Goal: Check status: Check status

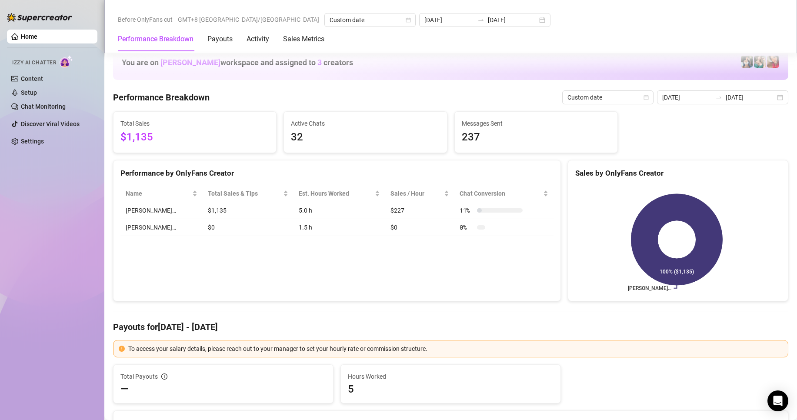
scroll to position [1086, 0]
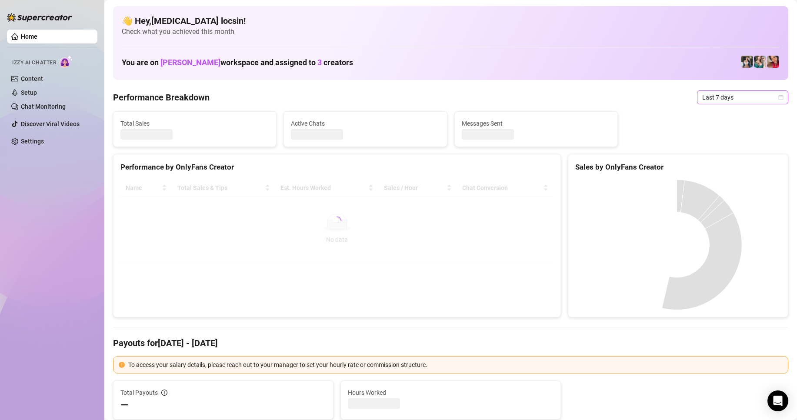
click at [728, 96] on span "Last 7 days" at bounding box center [742, 97] width 81 height 13
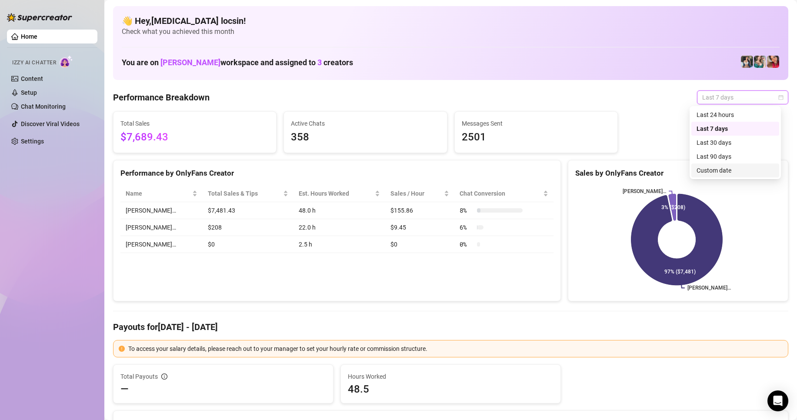
click at [721, 169] on div "Custom date" at bounding box center [734, 171] width 77 height 10
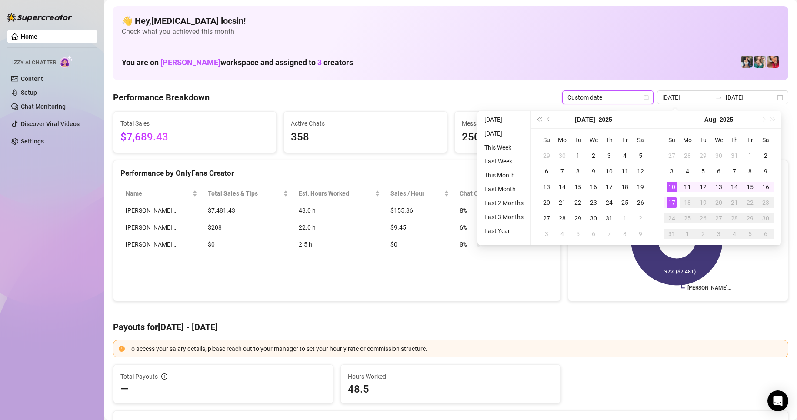
type input "[DATE]"
click at [674, 203] on div "17" at bounding box center [671, 202] width 10 height 10
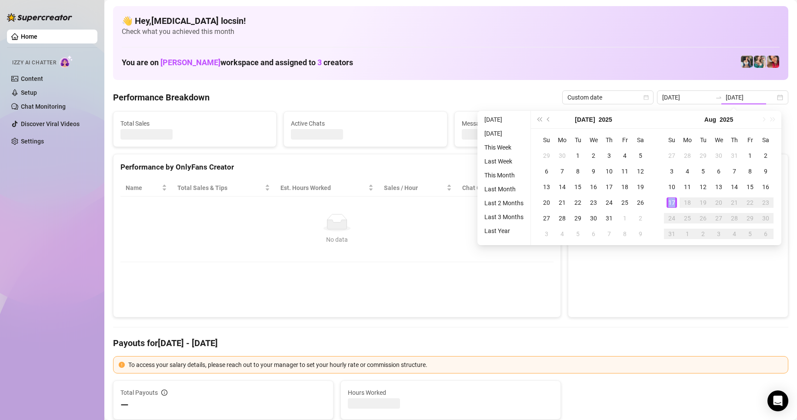
type input "[DATE]"
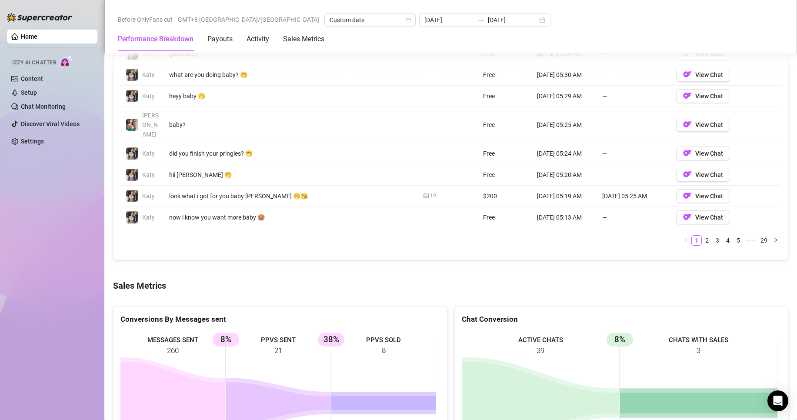
scroll to position [1043, 0]
